Goal: Information Seeking & Learning: Check status

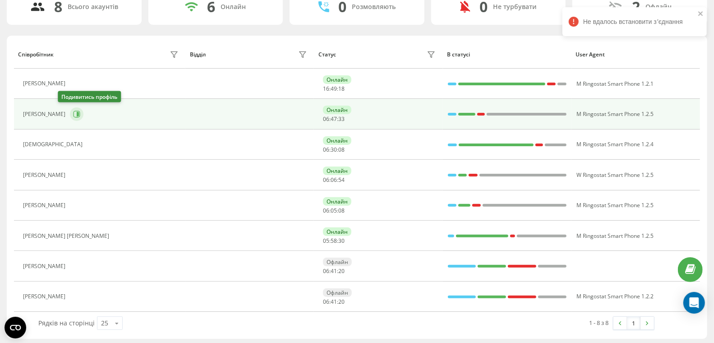
click at [77, 114] on icon at bounding box center [78, 114] width 2 height 5
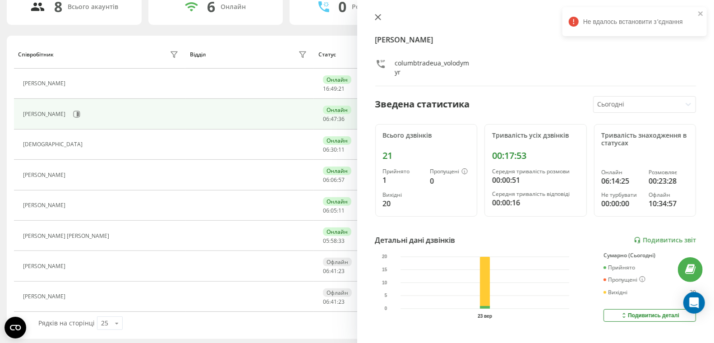
click at [378, 19] on icon at bounding box center [378, 17] width 6 height 6
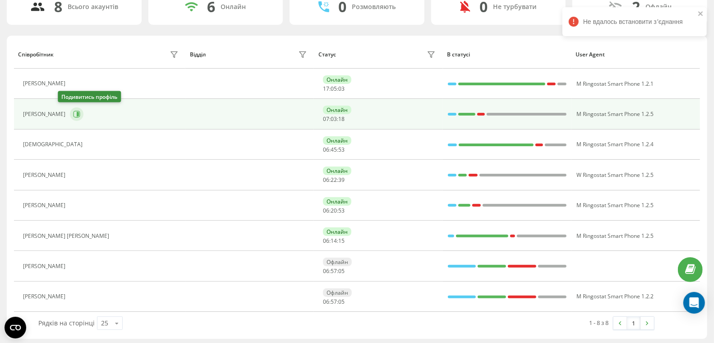
click at [73, 112] on icon at bounding box center [76, 114] width 7 height 7
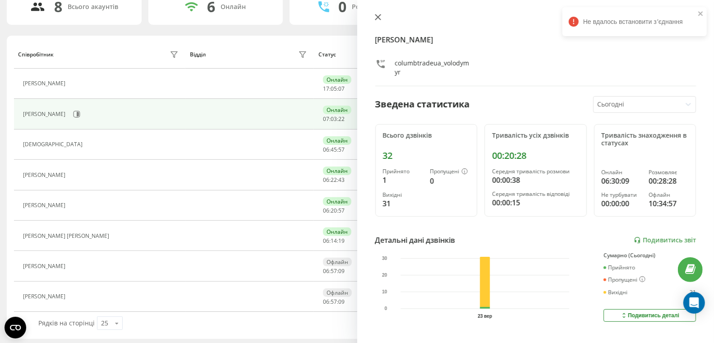
click at [379, 17] on icon at bounding box center [378, 17] width 6 height 6
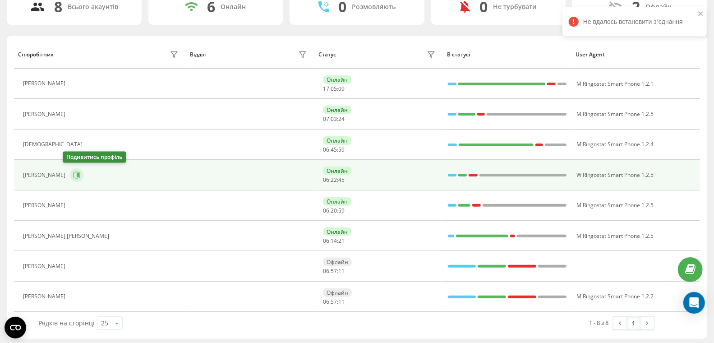
click at [73, 172] on icon at bounding box center [76, 174] width 7 height 7
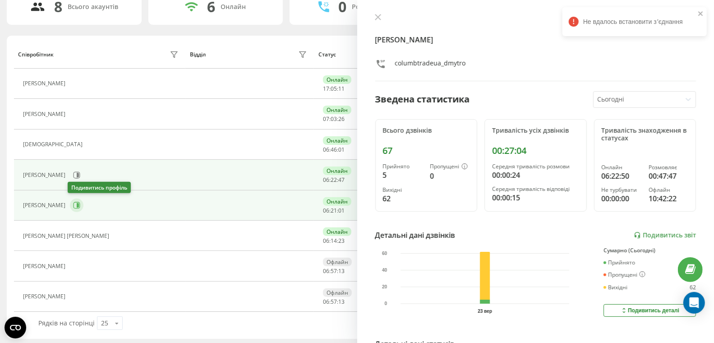
click at [73, 204] on icon at bounding box center [76, 205] width 7 height 7
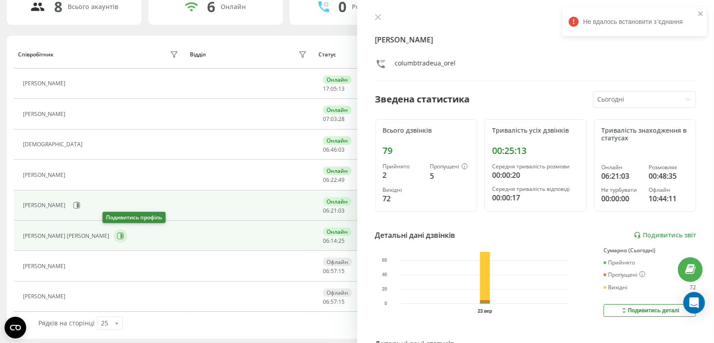
click at [117, 236] on icon at bounding box center [120, 235] width 7 height 7
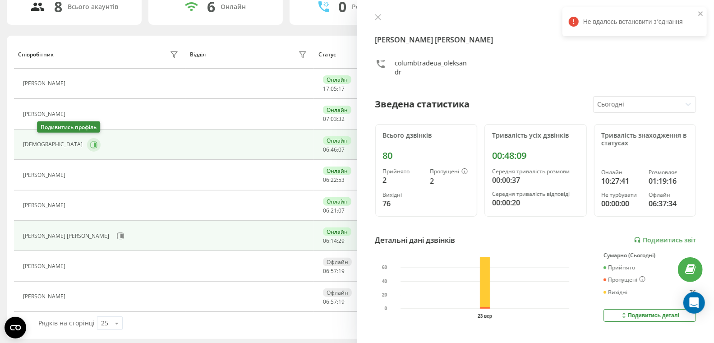
click at [90, 143] on icon at bounding box center [93, 144] width 7 height 7
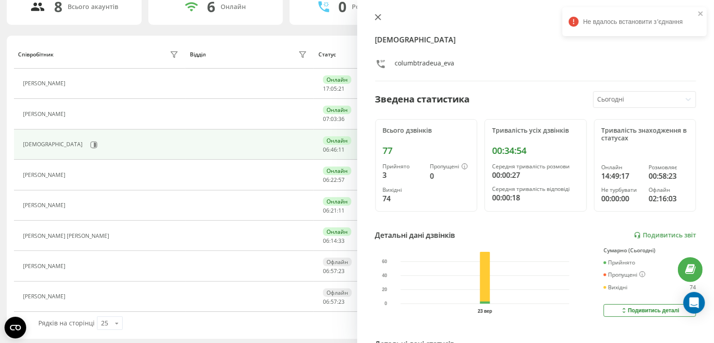
click at [378, 18] on icon at bounding box center [378, 17] width 6 height 6
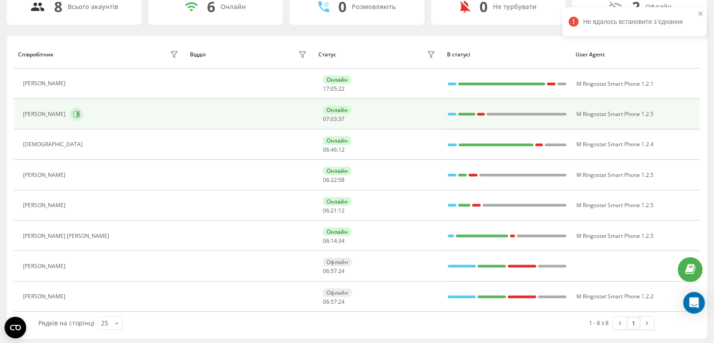
click at [70, 112] on button at bounding box center [77, 114] width 14 height 14
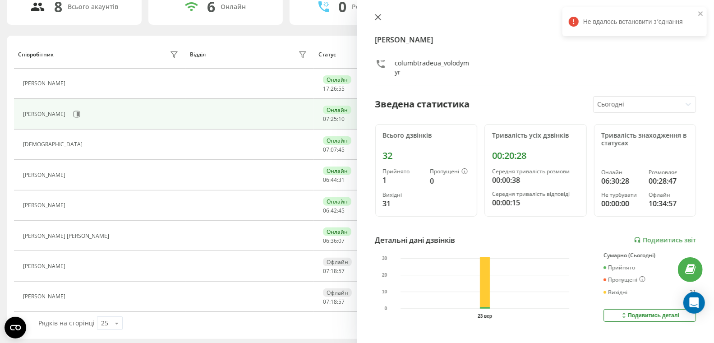
click at [376, 16] on icon at bounding box center [377, 16] width 5 height 5
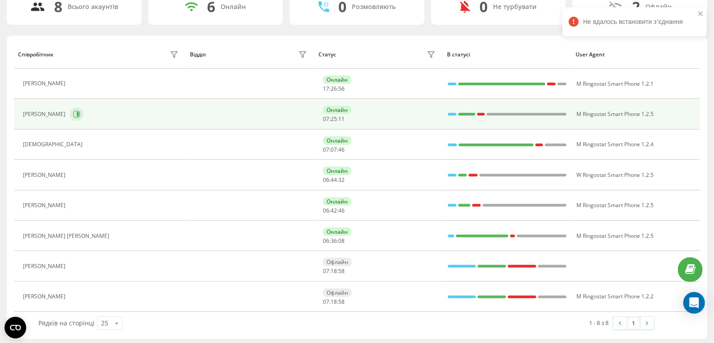
click at [70, 110] on button at bounding box center [77, 114] width 14 height 14
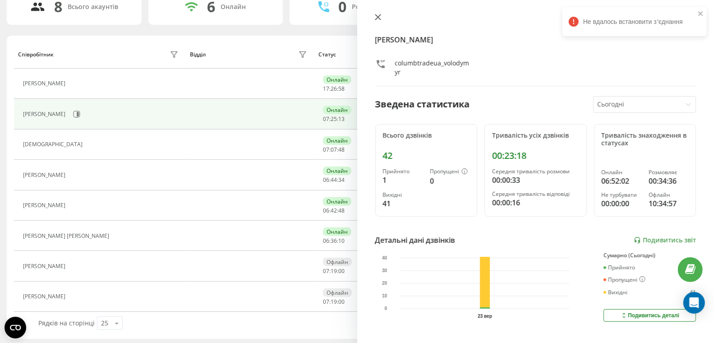
click at [378, 18] on icon at bounding box center [377, 16] width 5 height 5
